Goal: Task Accomplishment & Management: Complete application form

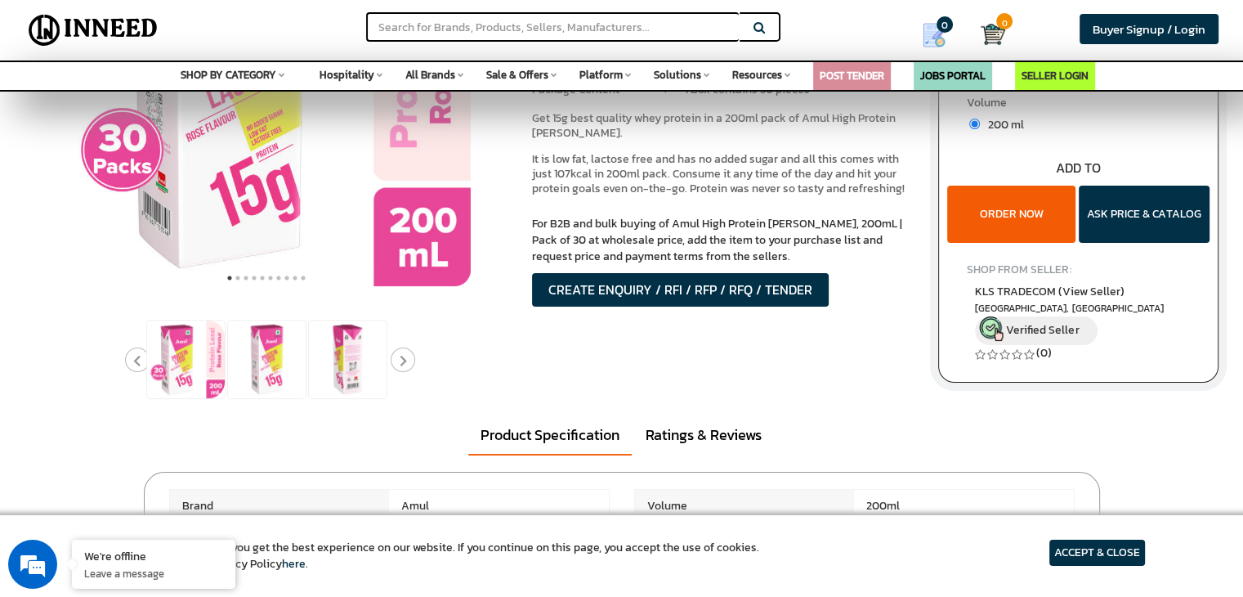
scroll to position [490, 0]
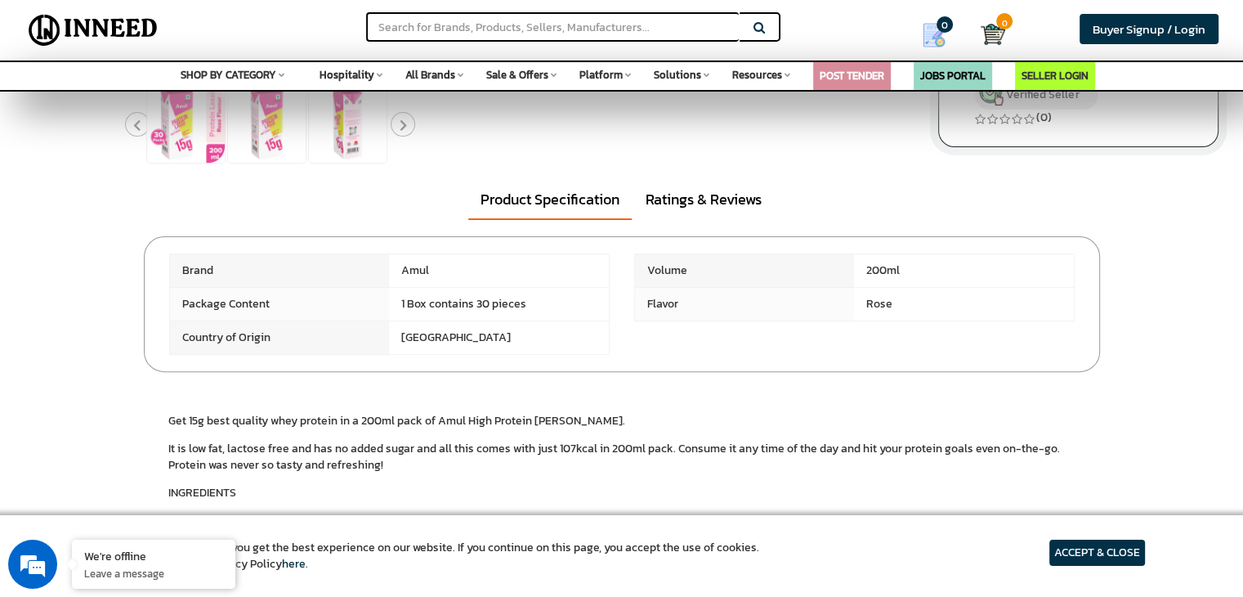
click at [1112, 546] on article "ACCEPT & CLOSE" at bounding box center [1097, 552] width 96 height 26
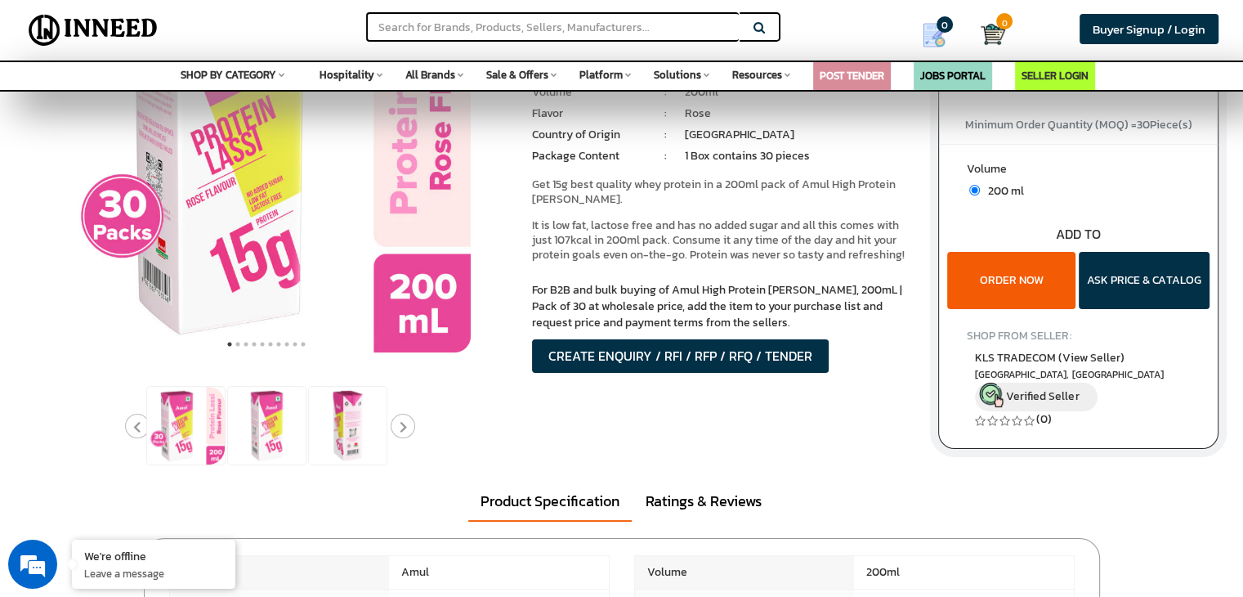
scroll to position [163, 0]
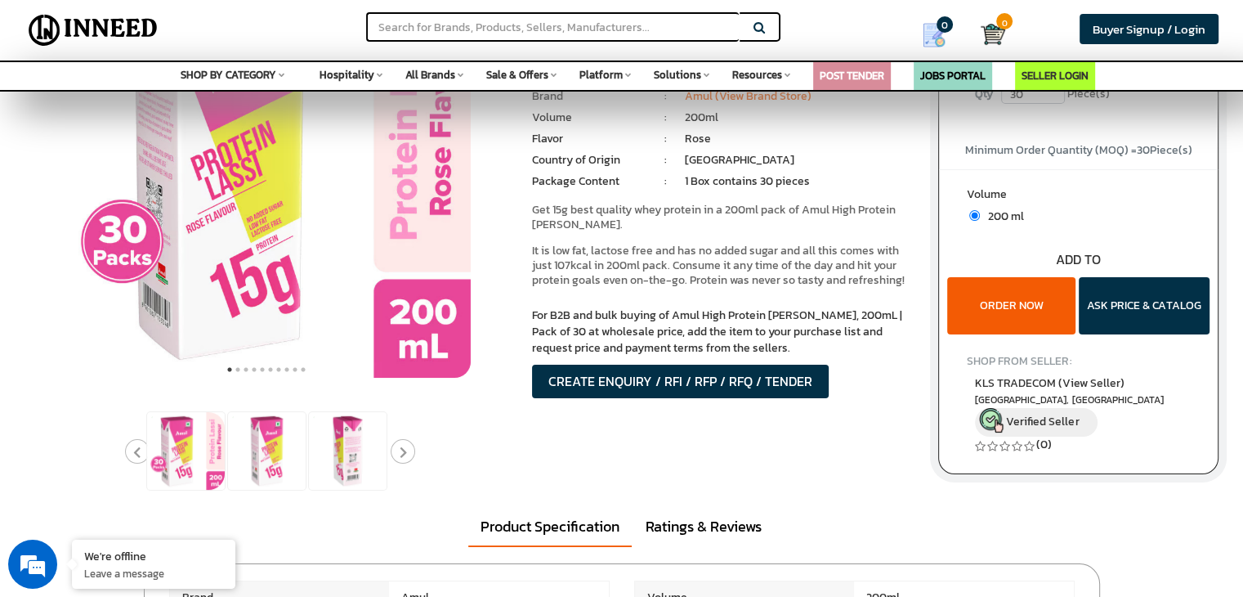
click at [1008, 321] on button "ORDER NOW" at bounding box center [1011, 305] width 128 height 57
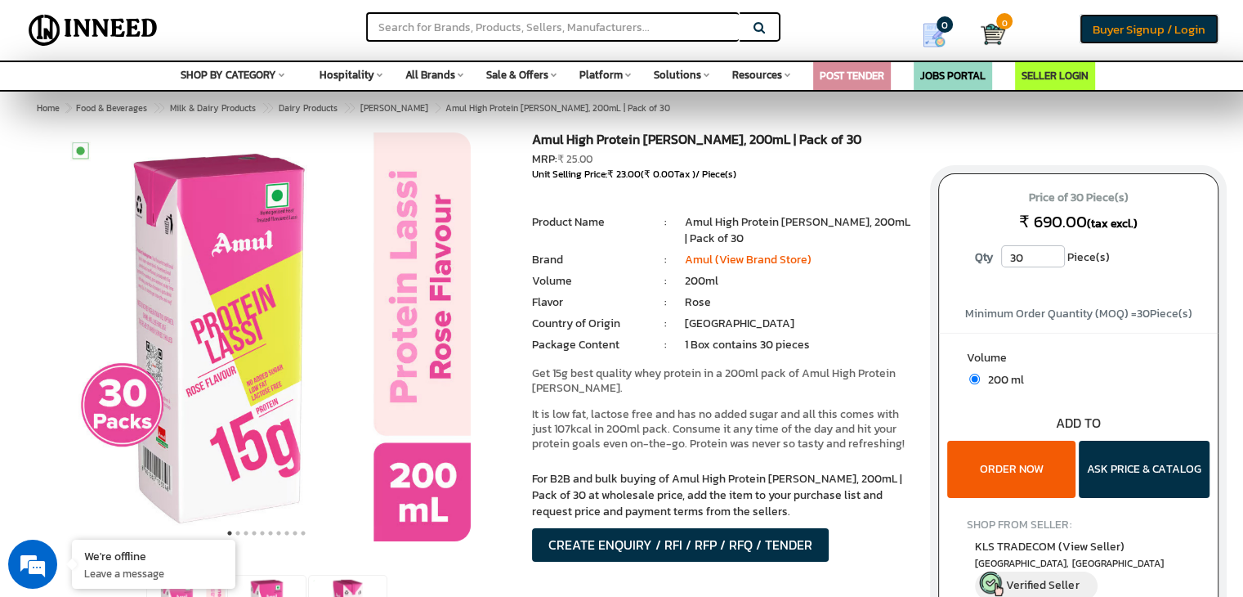
click at [1160, 31] on span "Buyer Signup / Login" at bounding box center [1149, 29] width 113 height 19
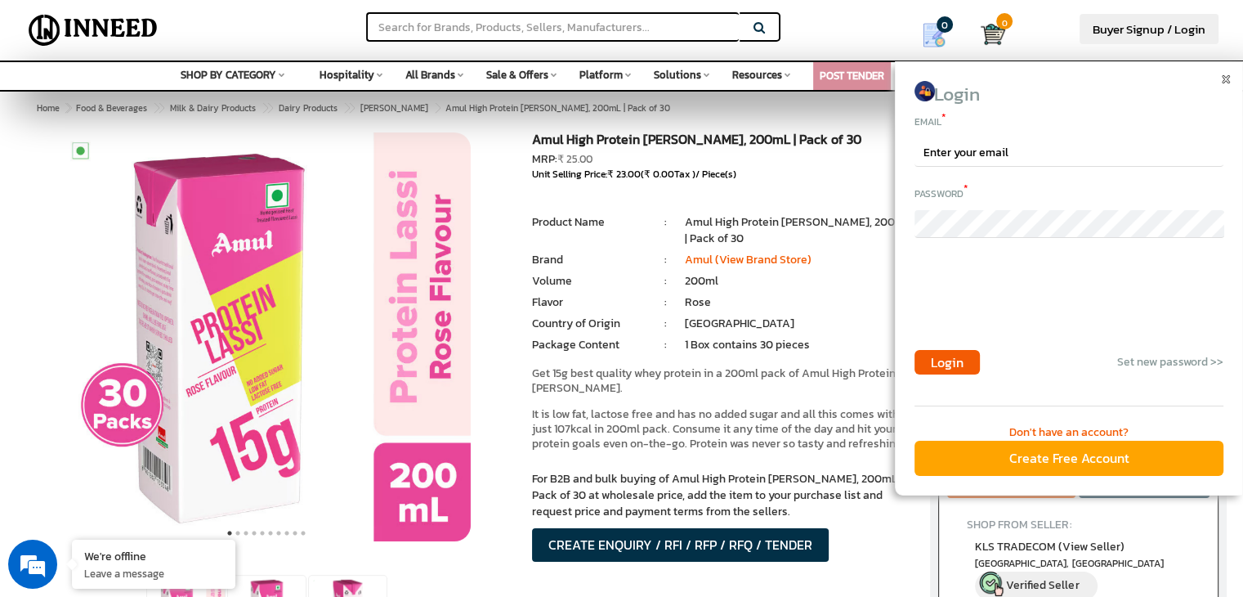
click at [1039, 454] on div "Create Free Account" at bounding box center [1068, 457] width 309 height 35
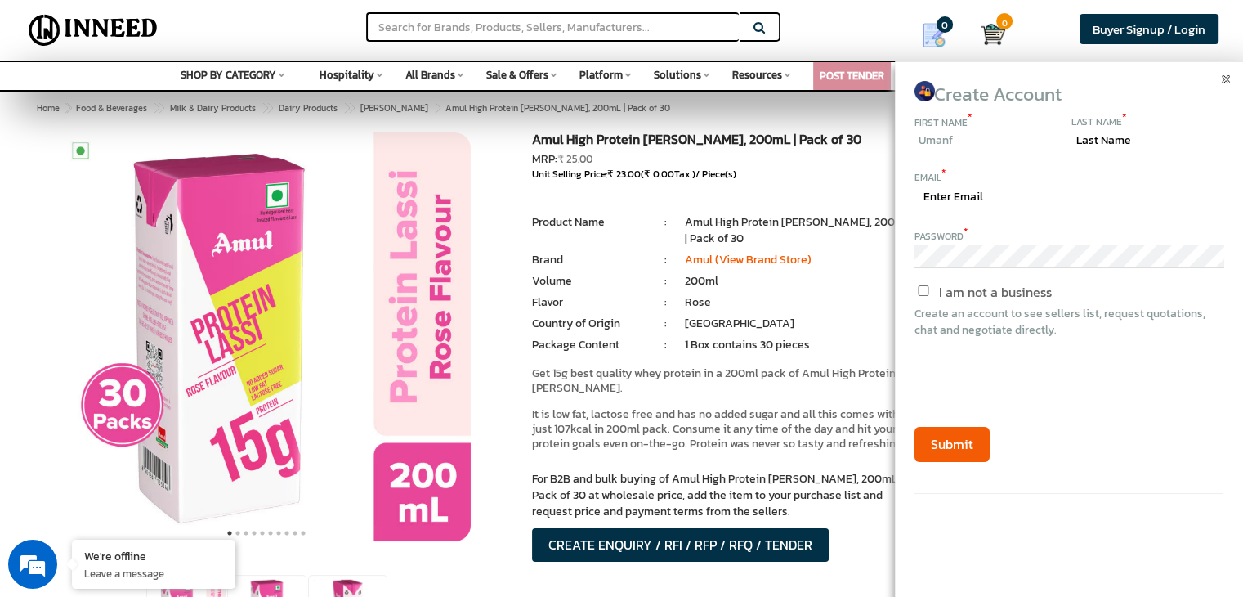
click at [977, 145] on input "Umanf" at bounding box center [982, 141] width 136 height 20
type input "Umang"
type input "Garg"
type input "ugarg991@gmail.com"
click at [923, 288] on input "I am not a business" at bounding box center [923, 290] width 137 height 11
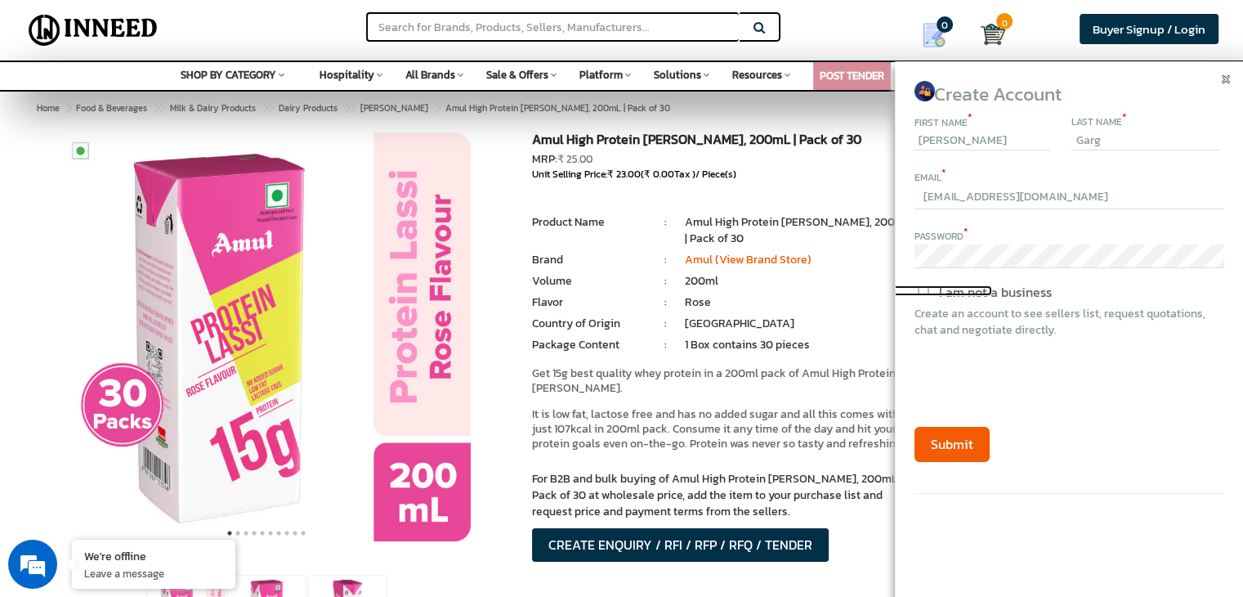
checkbox input "true"
click at [950, 440] on button "Submit" at bounding box center [951, 444] width 75 height 35
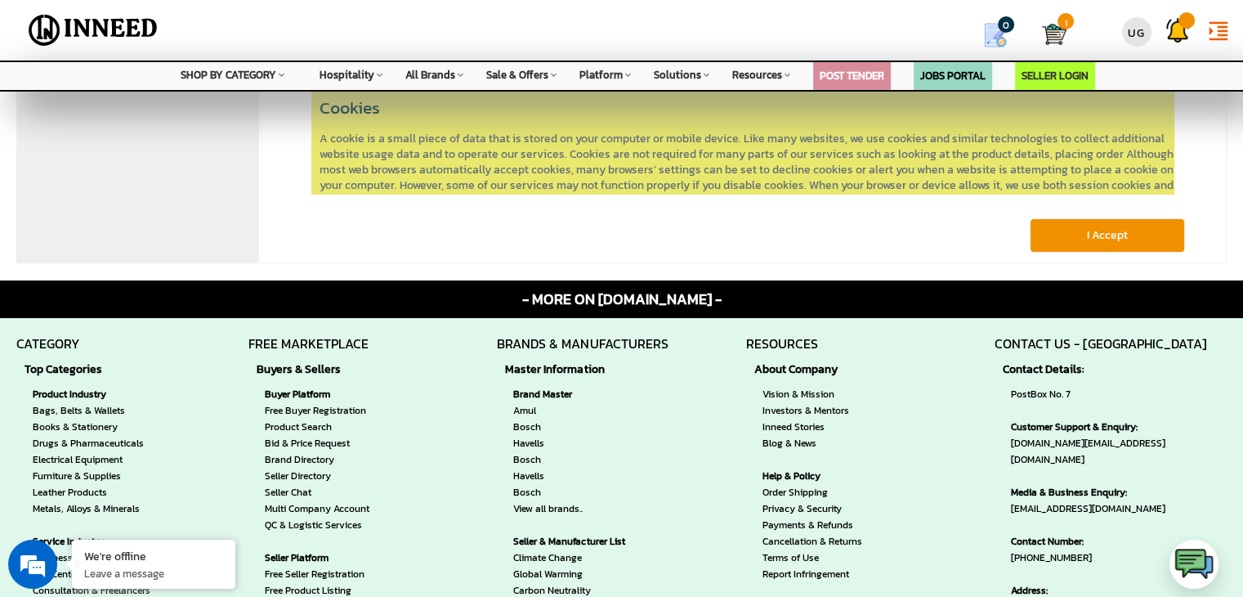
scroll to position [163, 0]
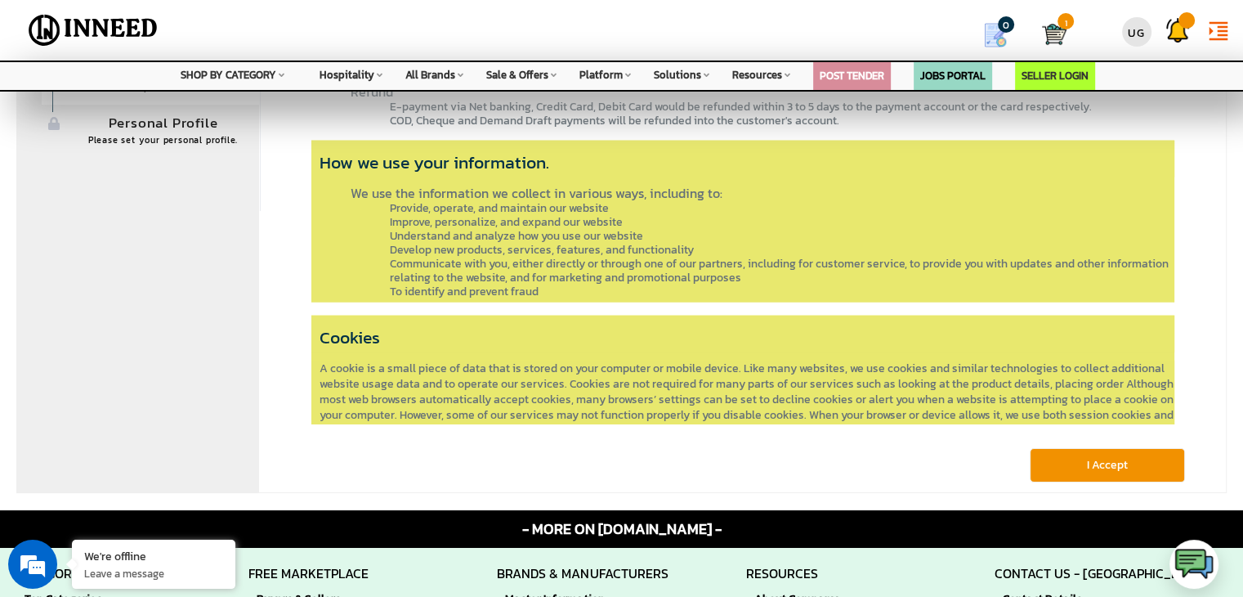
click at [1136, 472] on button "I Accept" at bounding box center [1107, 465] width 155 height 34
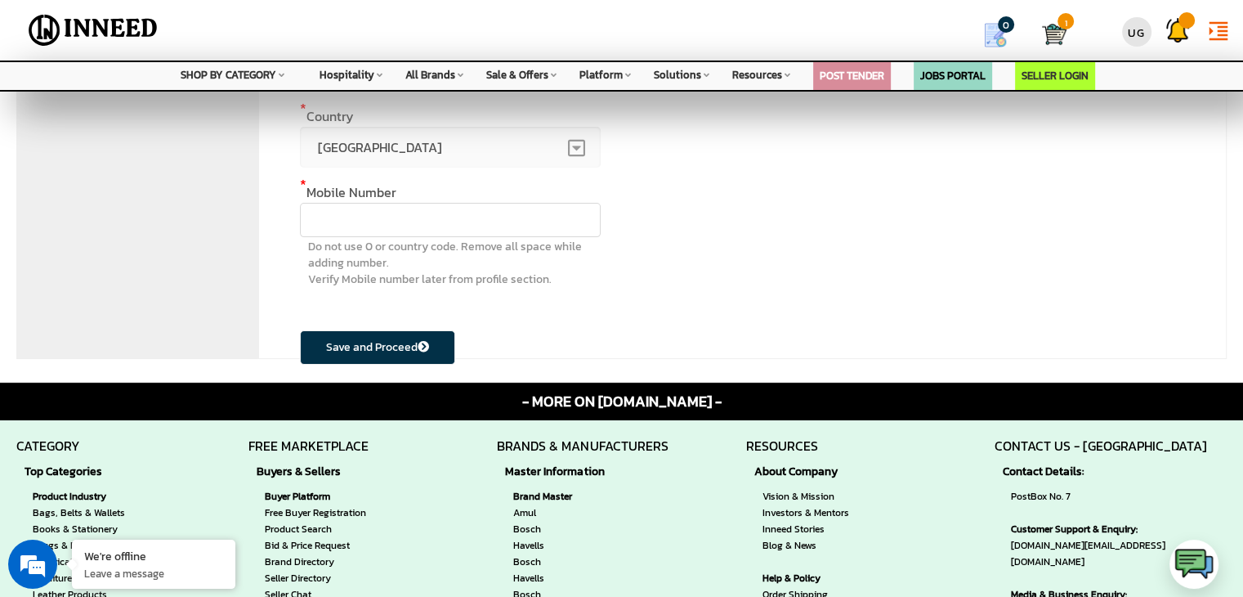
scroll to position [327, 0]
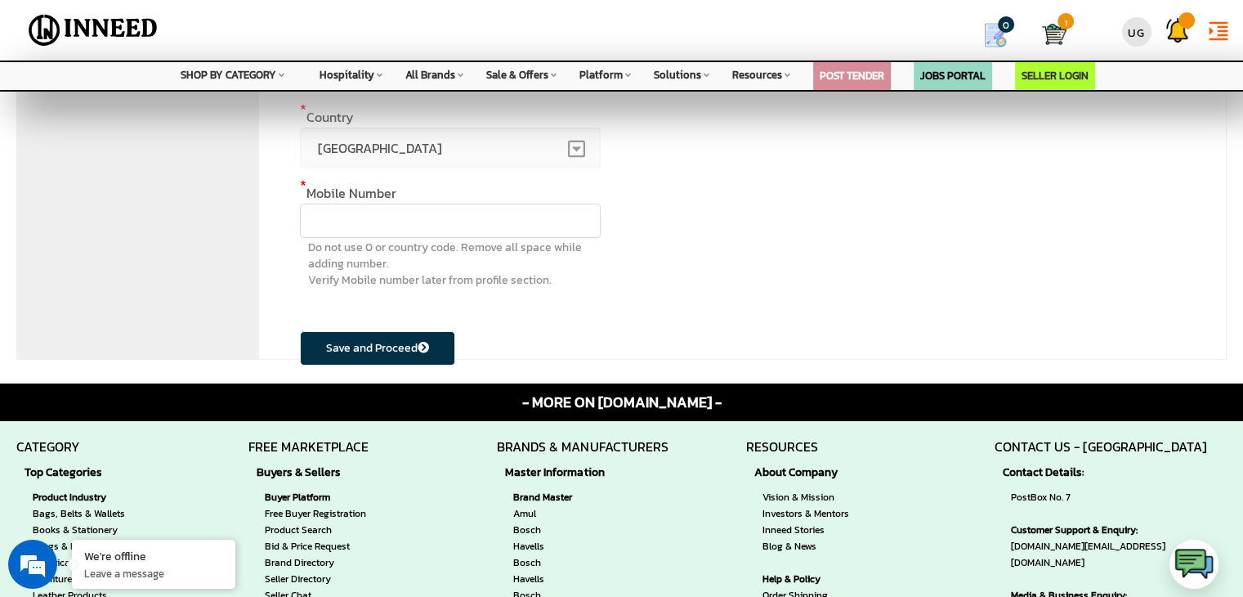
click at [396, 233] on input "text" at bounding box center [450, 220] width 301 height 34
type input "9690498632"
click at [363, 354] on button "Save and Proceed" at bounding box center [377, 348] width 155 height 34
